Goal: Check status: Check status

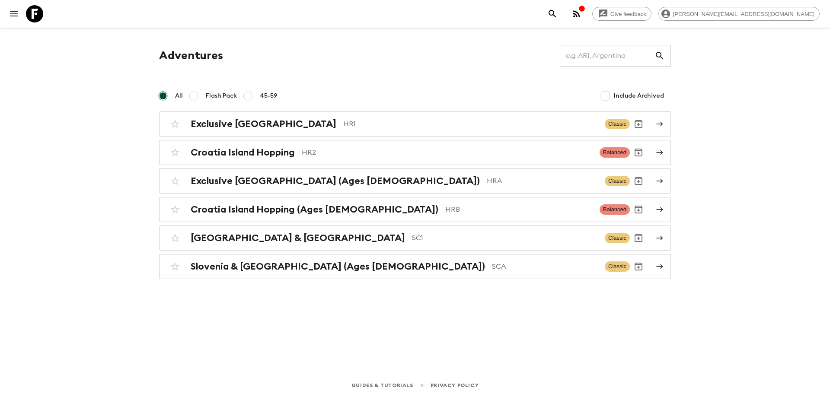
drag, startPoint x: 79, startPoint y: 173, endPoint x: 124, endPoint y: 174, distance: 45.0
click at [79, 173] on div "Give feedback [PERSON_NAME][EMAIL_ADDRESS][DOMAIN_NAME] Adventures ​ All Flash …" at bounding box center [415, 198] width 830 height 397
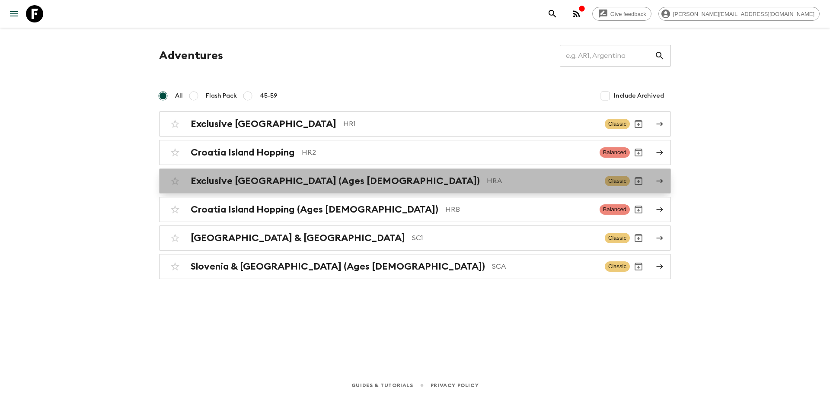
click at [487, 179] on p "HRA" at bounding box center [542, 181] width 111 height 10
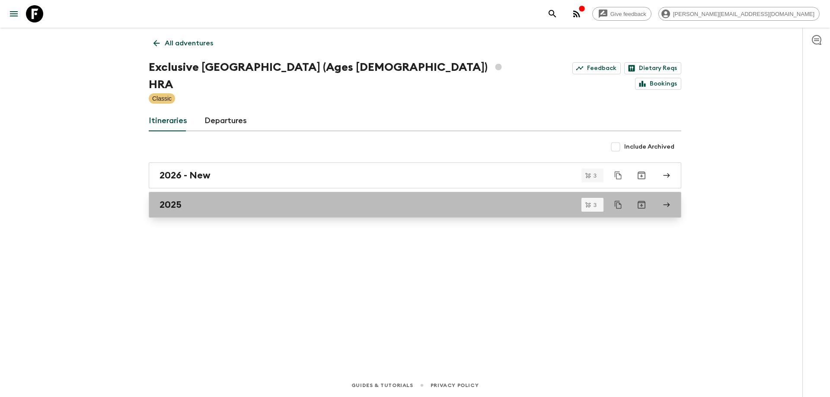
click at [221, 199] on div "2025" at bounding box center [406, 204] width 494 height 11
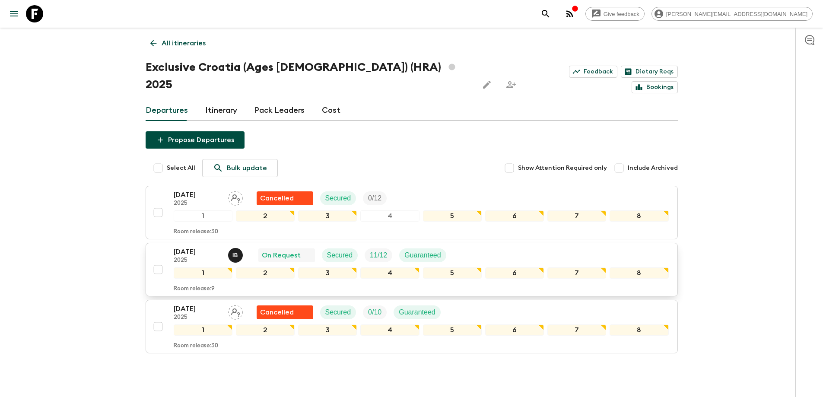
click at [488, 247] on div "[DATE] 2025 I B On Request Secured 11 / 12 Guaranteed" at bounding box center [421, 255] width 495 height 17
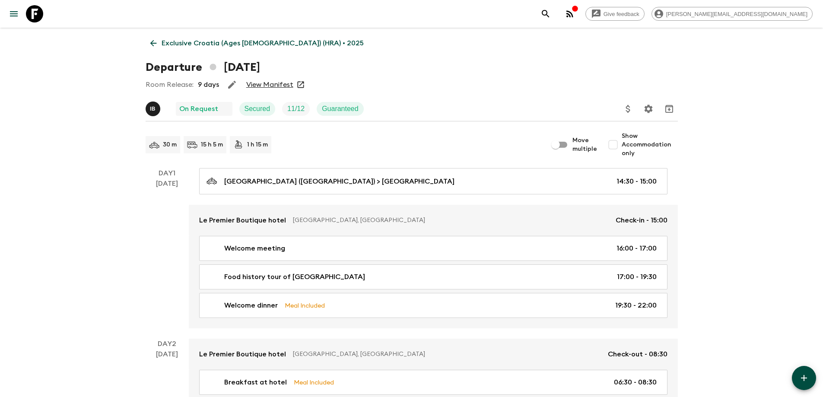
click at [265, 82] on link "View Manifest" at bounding box center [269, 84] width 47 height 9
